Goal: Task Accomplishment & Management: Manage account settings

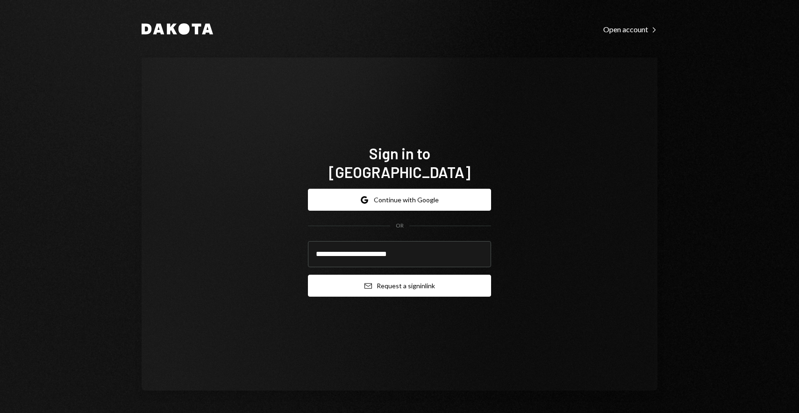
type input "**********"
click at [335, 276] on button "Email Request a sign in link" at bounding box center [399, 286] width 183 height 22
